Goal: Task Accomplishment & Management: Manage account settings

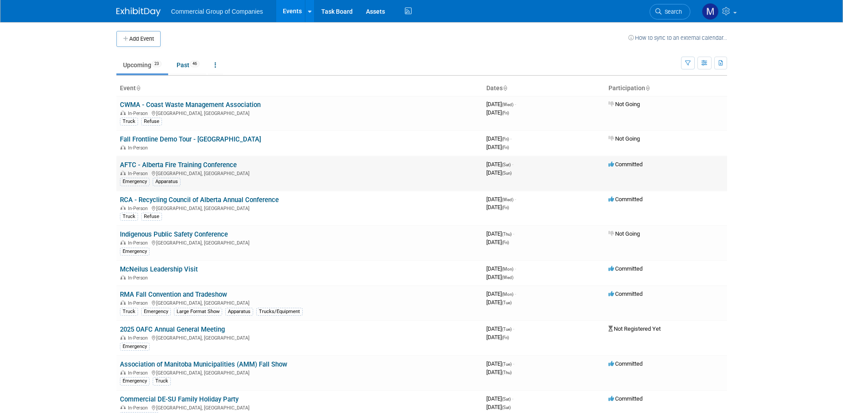
click at [214, 163] on link "AFTC - Alberta Fire Training Conference" at bounding box center [178, 165] width 117 height 8
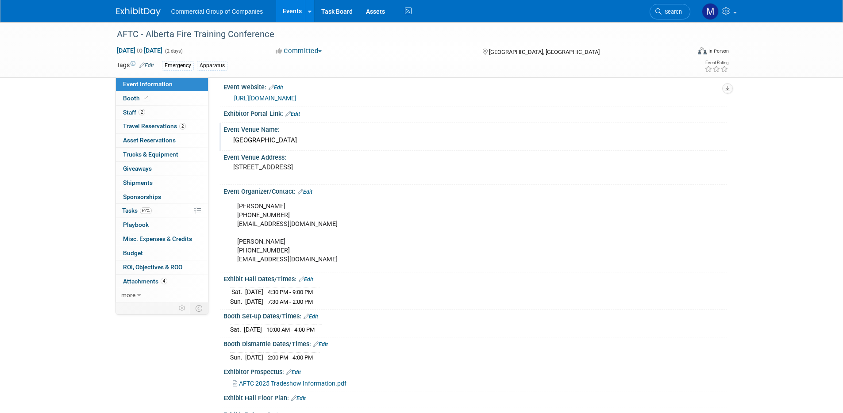
scroll to position [8, 0]
click at [144, 211] on span "62%" at bounding box center [146, 210] width 12 height 7
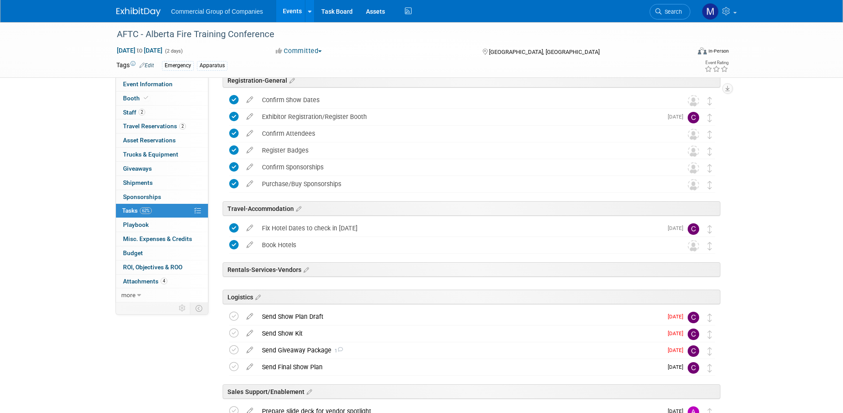
scroll to position [106, 0]
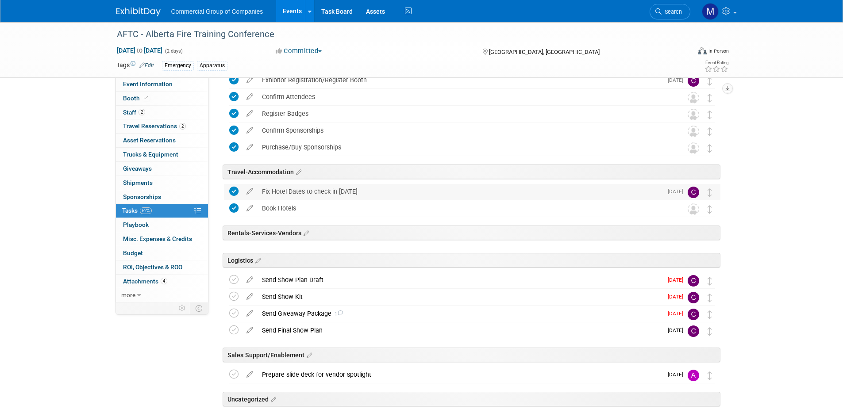
click at [315, 191] on div "Fix Hotel Dates to check in [DATE]" at bounding box center [459, 191] width 405 height 15
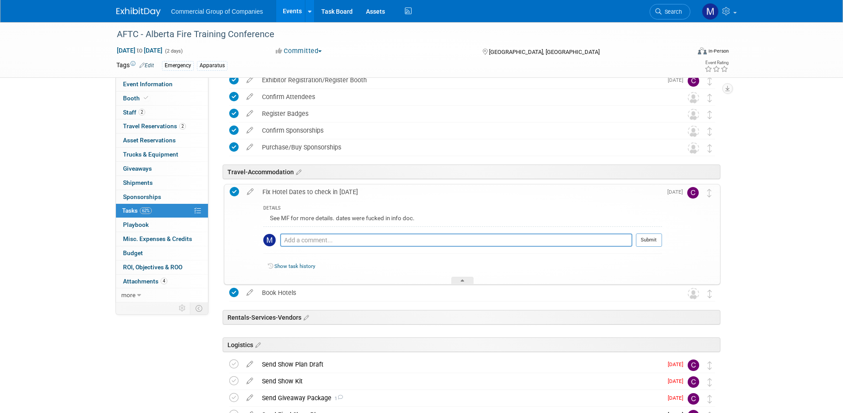
click at [300, 192] on div "Fix Hotel Dates to check in [DATE]" at bounding box center [460, 191] width 404 height 15
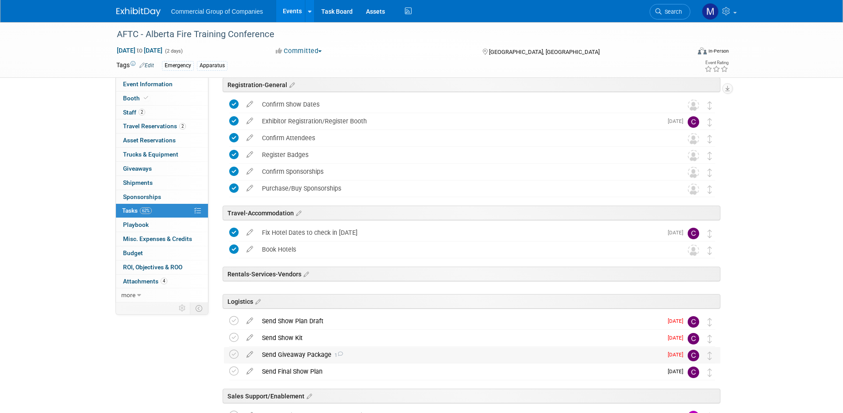
scroll to position [25, 0]
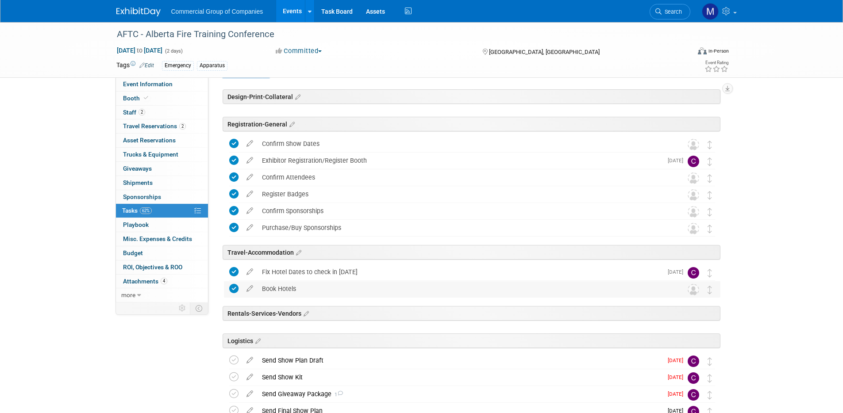
click at [295, 290] on div "Book Hotels" at bounding box center [463, 288] width 412 height 15
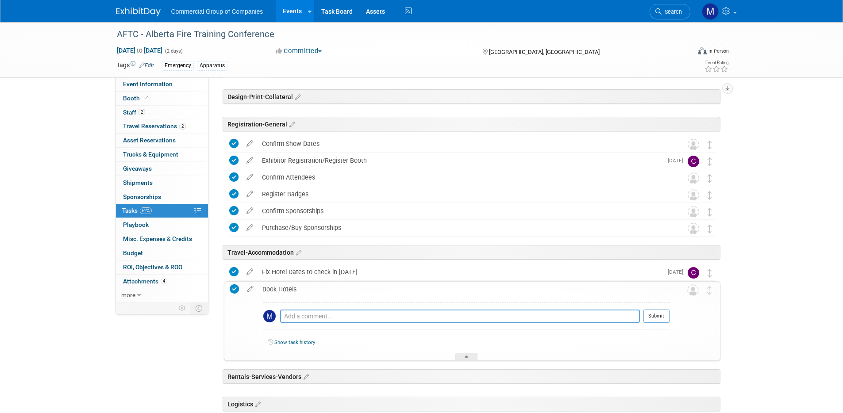
click at [293, 291] on div "Book Hotels" at bounding box center [463, 289] width 411 height 15
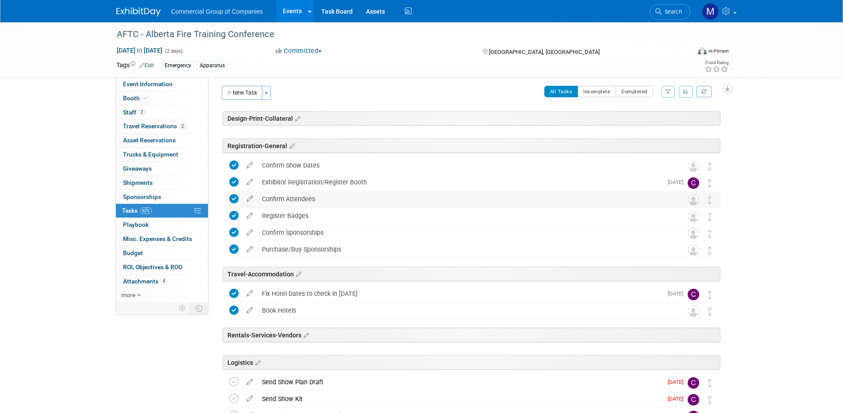
scroll to position [0, 0]
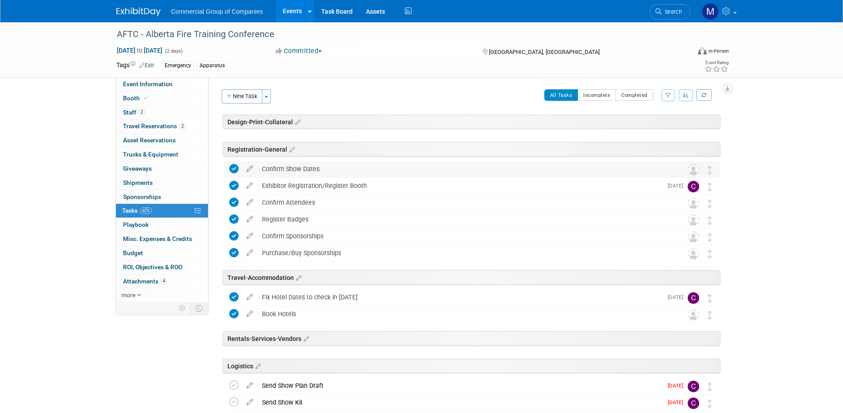
click at [295, 171] on div "Confirm Show Dates" at bounding box center [463, 168] width 412 height 15
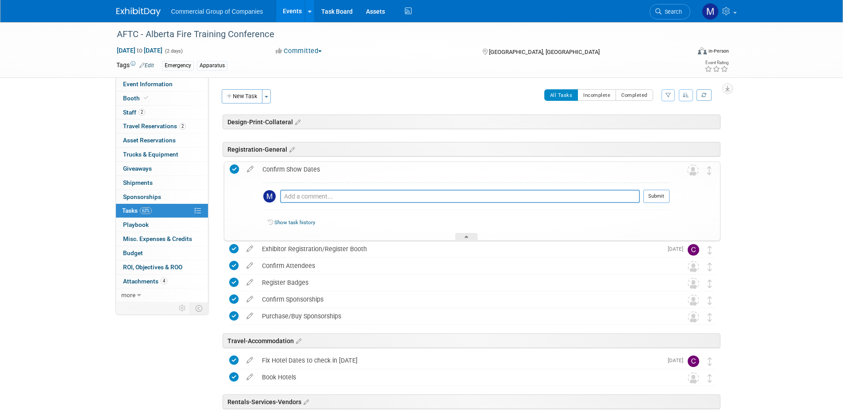
click at [295, 172] on div "Confirm Show Dates" at bounding box center [463, 169] width 411 height 15
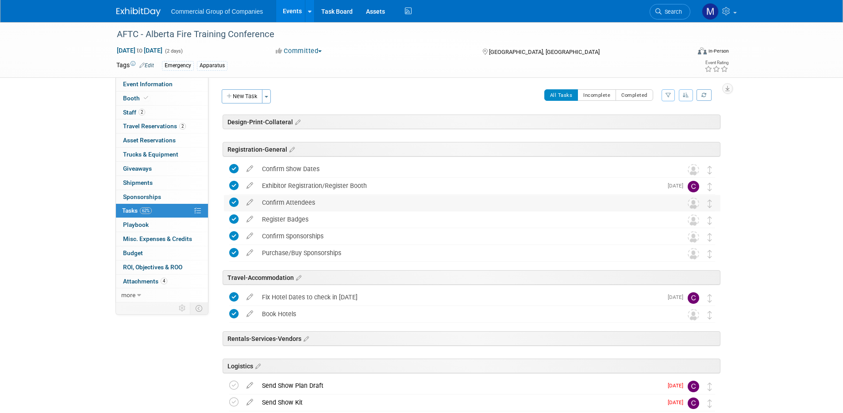
click at [295, 201] on div "Confirm Attendees" at bounding box center [463, 202] width 412 height 15
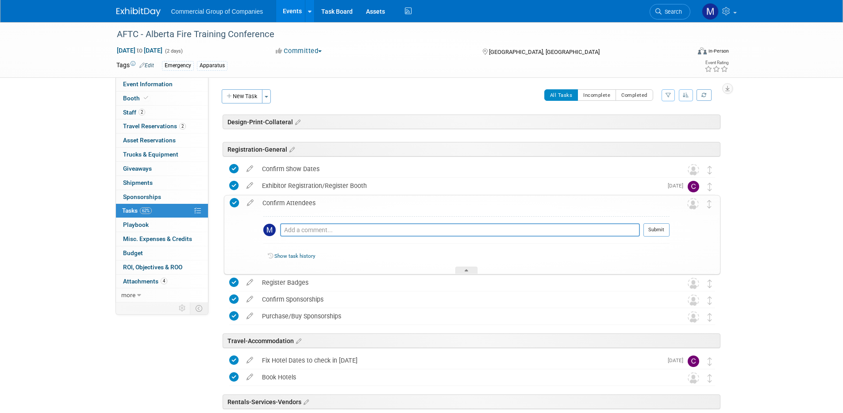
click at [294, 203] on div "Confirm Attendees" at bounding box center [463, 203] width 411 height 15
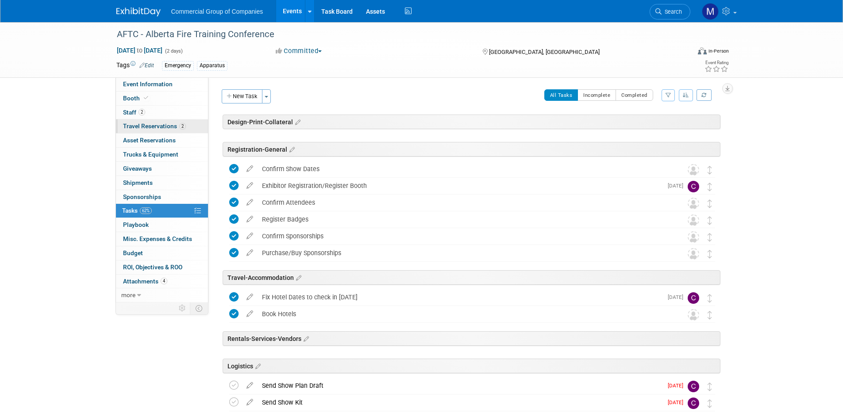
click at [147, 125] on span "Travel Reservations 2" at bounding box center [154, 126] width 63 height 7
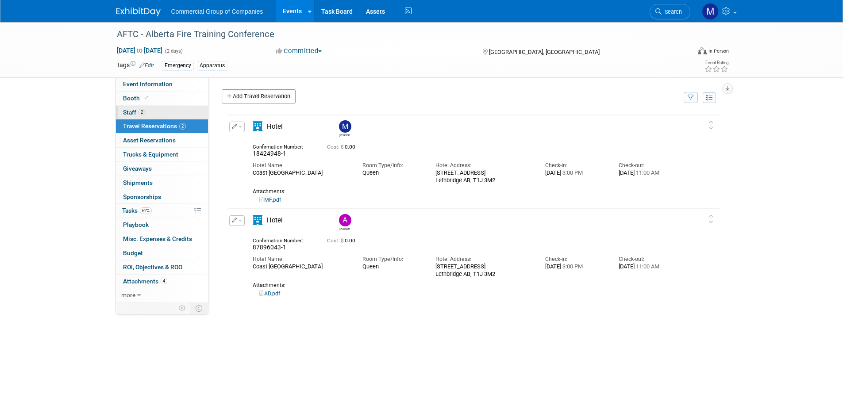
click at [132, 110] on span "Staff 2" at bounding box center [134, 112] width 22 height 7
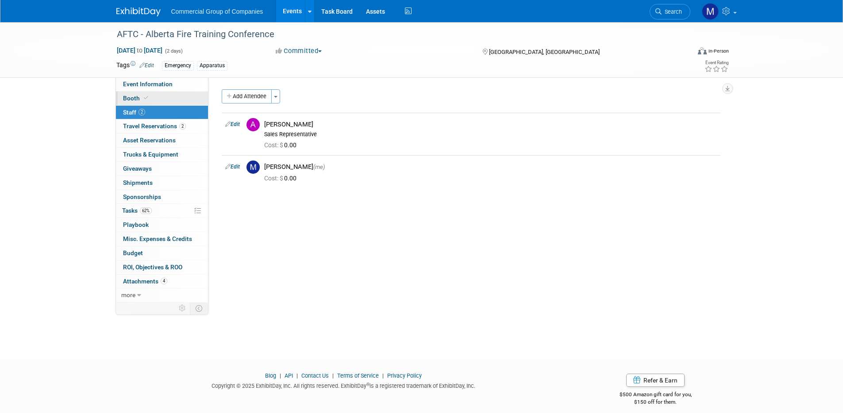
click at [140, 92] on link "Booth" at bounding box center [162, 99] width 92 height 14
